Goal: Task Accomplishment & Management: Use online tool/utility

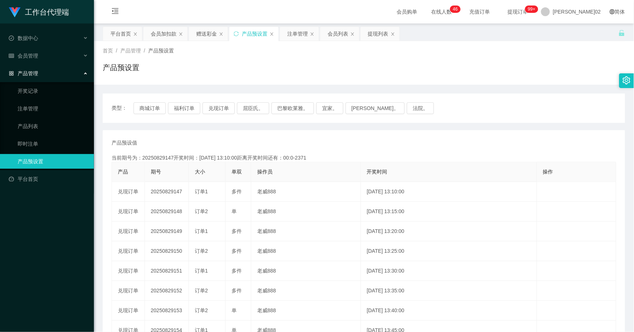
drag, startPoint x: 170, startPoint y: 34, endPoint x: 164, endPoint y: 61, distance: 27.5
click at [170, 34] on div "会员加扣款" at bounding box center [164, 34] width 26 height 14
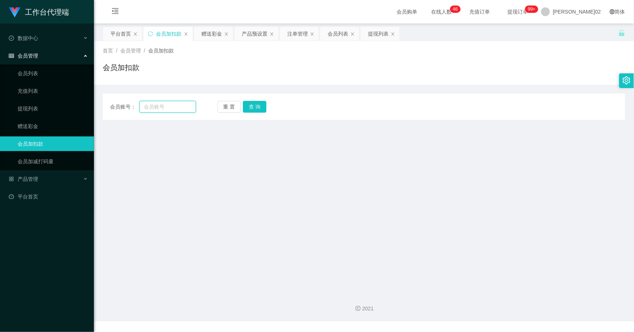
click at [166, 103] on input "text" at bounding box center [167, 107] width 57 height 12
paste input "Lim74"
type input "Lim74"
click at [253, 109] on button "查 询" at bounding box center [254, 107] width 23 height 12
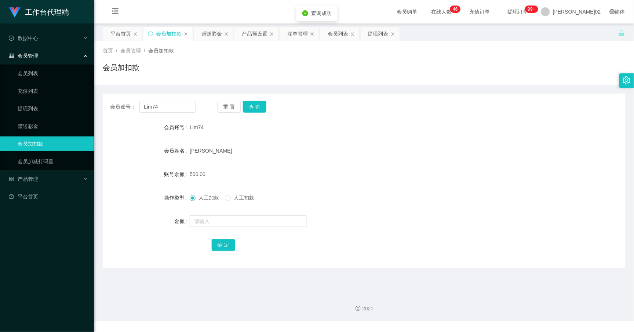
click at [308, 142] on form "会员账号 Lim74 会员姓名 Lim cheng chuan 账号余额 500.00 操作类型 人工加款 人工扣款 金额 确 定" at bounding box center [364, 186] width 523 height 132
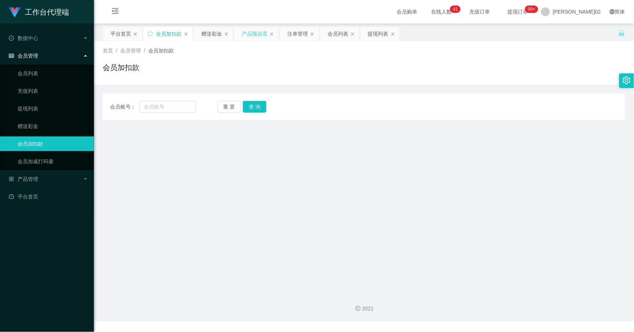
click at [245, 31] on div "产品预设置" at bounding box center [255, 34] width 26 height 14
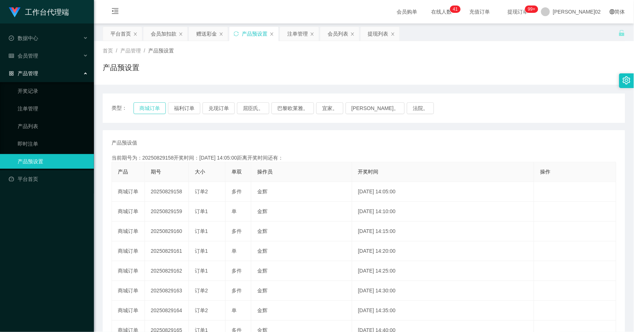
click at [158, 109] on button "商城订单" at bounding box center [150, 108] width 32 height 12
click at [199, 142] on div "产品预设值 添加期号" at bounding box center [364, 143] width 505 height 8
click at [239, 142] on div "产品预设值 添加期号" at bounding box center [364, 143] width 505 height 8
click at [163, 108] on button "商城订单" at bounding box center [150, 108] width 32 height 12
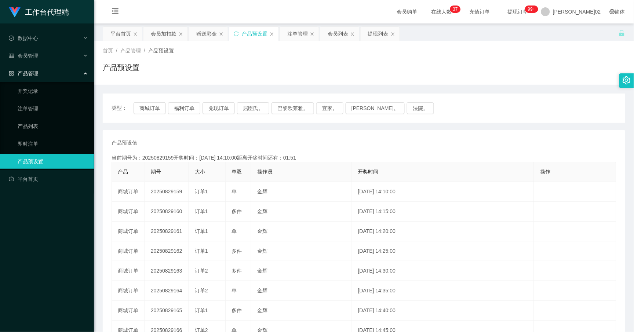
click at [489, 156] on div "当前期号为：20250829159开奖时间：[DATE] 14:10:00距离开奖时间还有：01:51" at bounding box center [364, 158] width 505 height 8
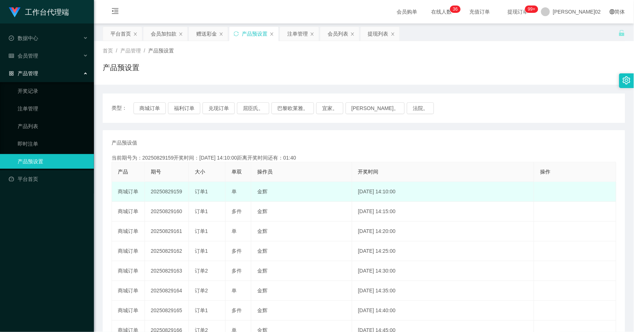
click at [174, 192] on td "20250829159" at bounding box center [167, 192] width 44 height 20
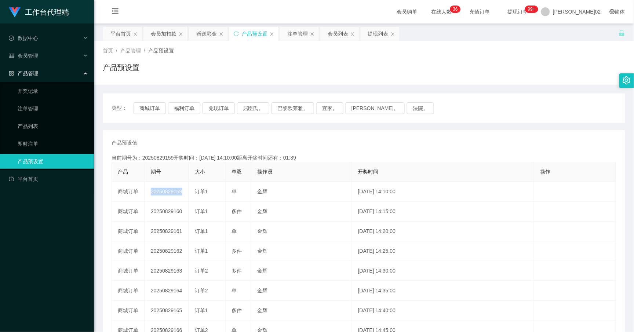
copy td "20250829159"
click at [138, 104] on button "商城订单" at bounding box center [150, 108] width 32 height 12
click at [142, 105] on button "商城订单" at bounding box center [150, 108] width 32 height 12
drag, startPoint x: 142, startPoint y: 105, endPoint x: 360, endPoint y: 149, distance: 222.4
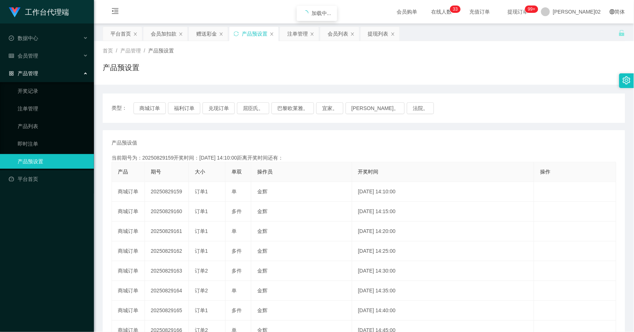
click at [322, 173] on th "操作员" at bounding box center [301, 172] width 101 height 20
click at [157, 108] on button "商城订单" at bounding box center [150, 108] width 32 height 12
drag, startPoint x: 335, startPoint y: 144, endPoint x: 373, endPoint y: 127, distance: 40.9
click at [338, 143] on div "产品预设值 添加期号" at bounding box center [364, 143] width 505 height 8
